Goal: Task Accomplishment & Management: Manage account settings

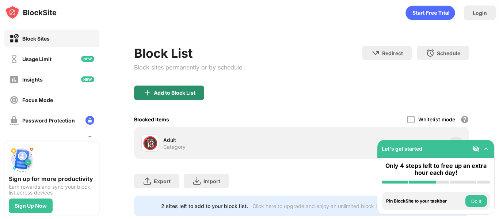
click at [166, 87] on div "Add to Block List" at bounding box center [169, 92] width 70 height 15
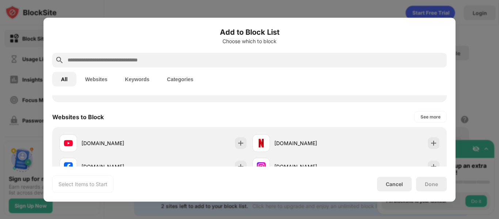
scroll to position [98, 0]
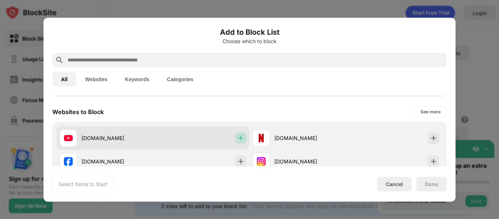
click at [237, 138] on img at bounding box center [240, 137] width 7 height 7
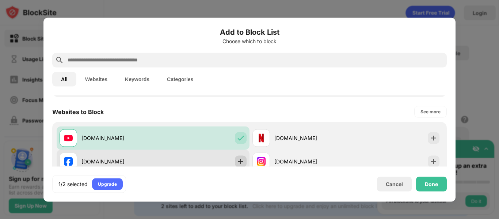
click at [239, 158] on img at bounding box center [240, 160] width 7 height 7
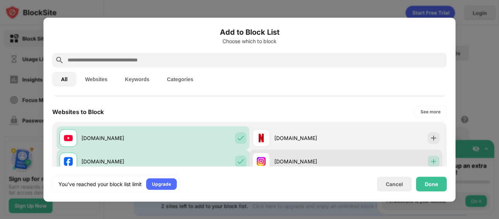
click at [430, 160] on img at bounding box center [433, 160] width 7 height 7
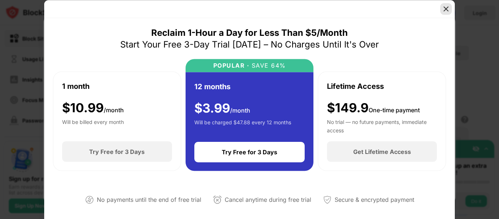
click at [445, 12] on img at bounding box center [445, 8] width 7 height 7
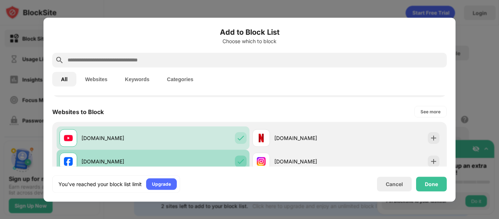
click at [237, 163] on img at bounding box center [240, 160] width 7 height 7
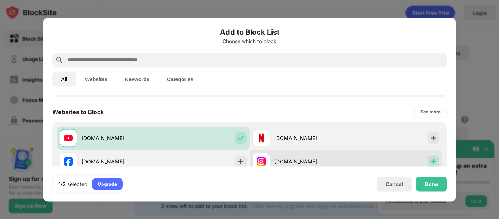
click at [433, 160] on div at bounding box center [434, 161] width 12 height 12
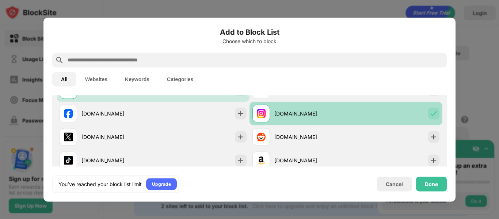
scroll to position [146, 0]
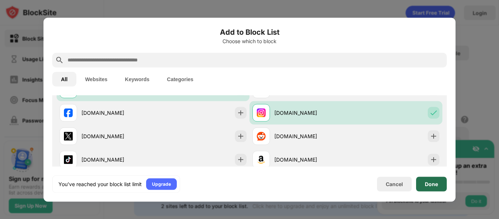
click at [424, 186] on div "Done" at bounding box center [431, 183] width 31 height 15
